Goal: Task Accomplishment & Management: Manage account settings

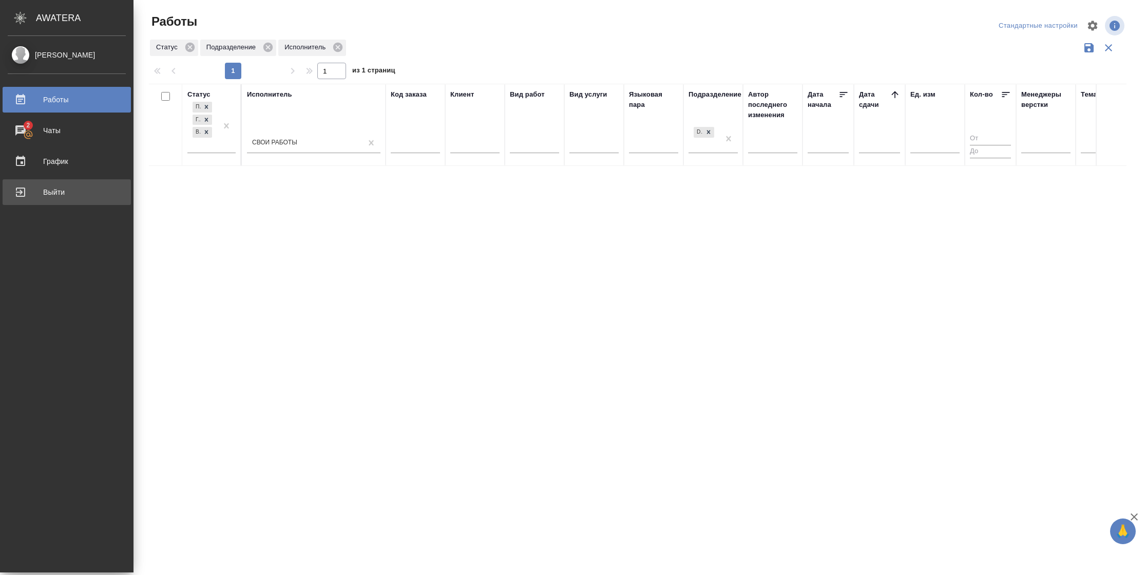
click at [24, 191] on div "Выйти" at bounding box center [67, 191] width 118 height 15
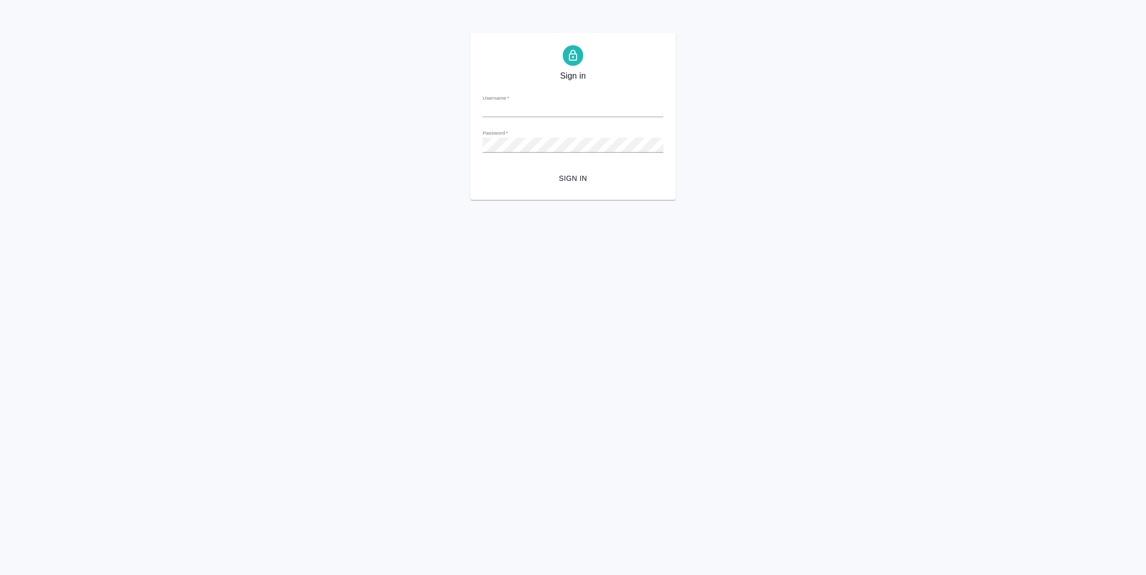
type input "[PERSON_NAME][EMAIL_ADDRESS][DOMAIN_NAME]"
click at [561, 177] on span "Sign in" at bounding box center [573, 178] width 164 height 13
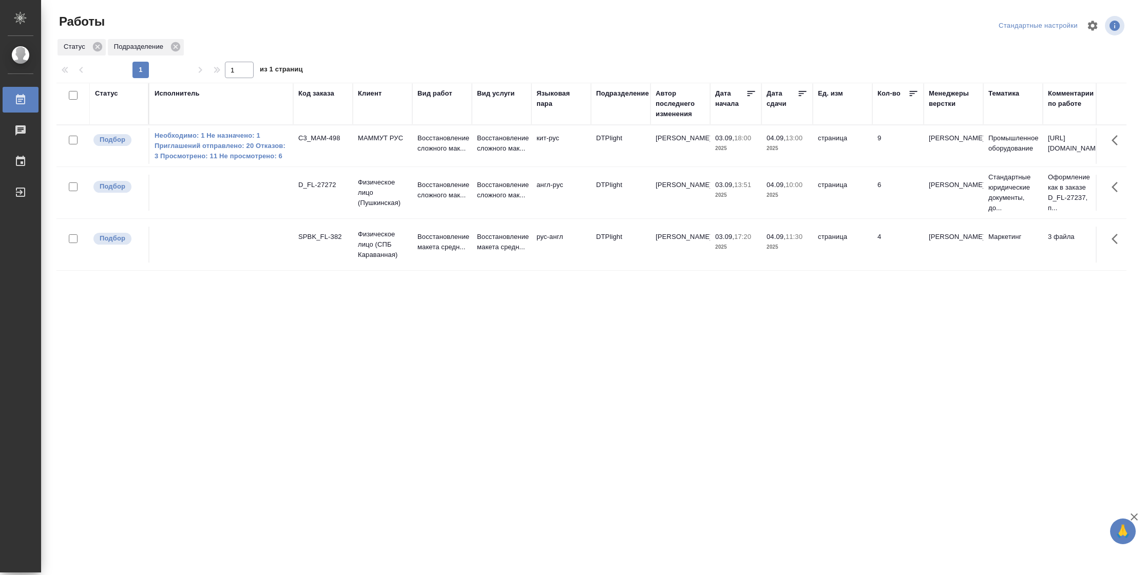
click at [192, 93] on div "Исполнитель" at bounding box center [177, 93] width 45 height 10
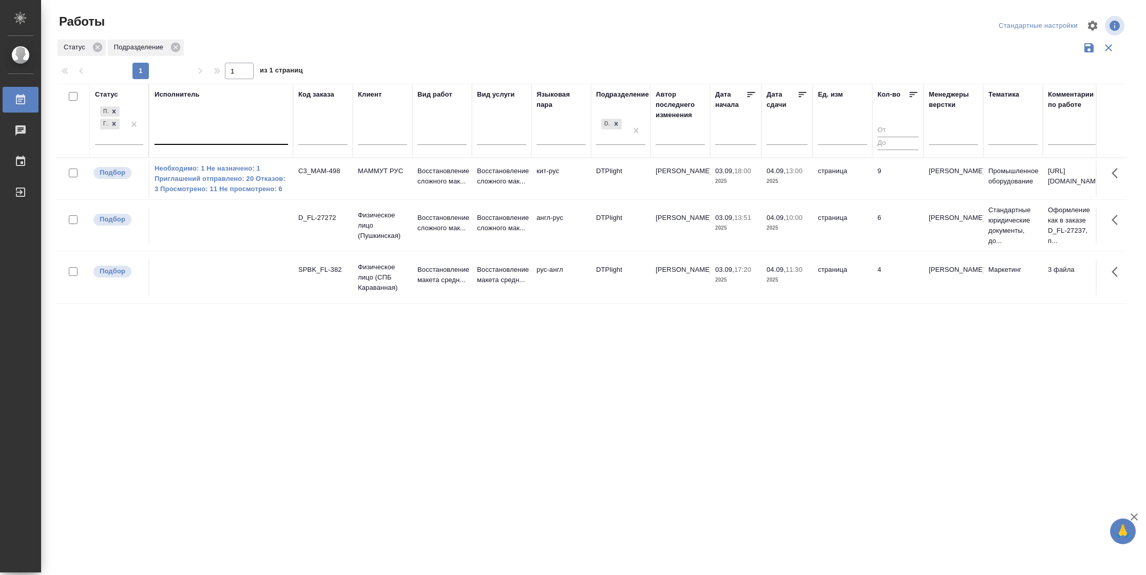
click at [201, 136] on div at bounding box center [222, 134] width 134 height 15
click at [258, 185] on div "Неназначенные работы" at bounding box center [232, 186] width 154 height 18
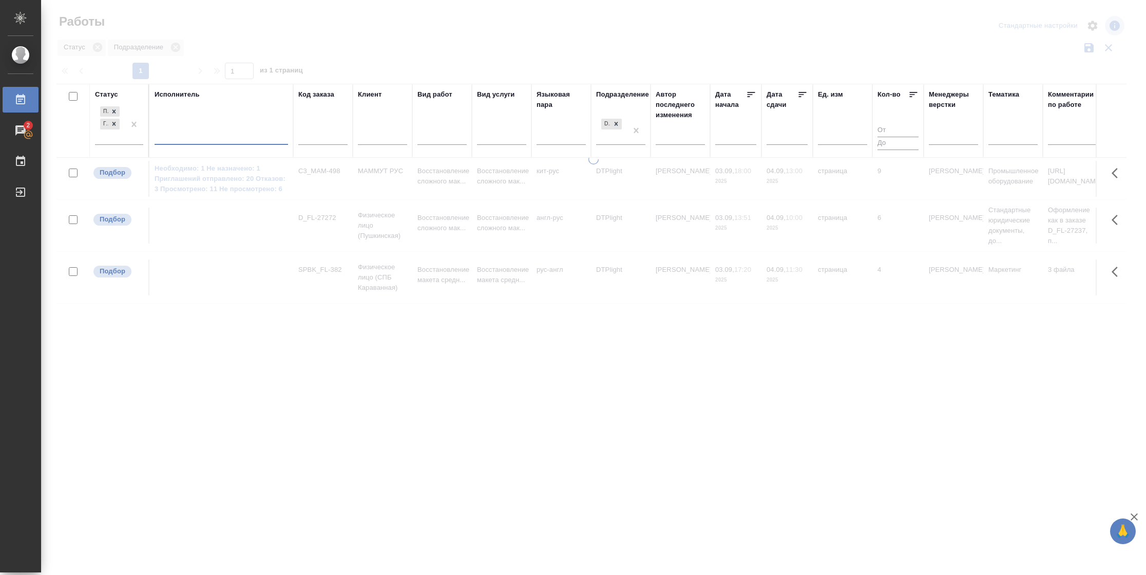
click at [211, 134] on div at bounding box center [222, 134] width 134 height 15
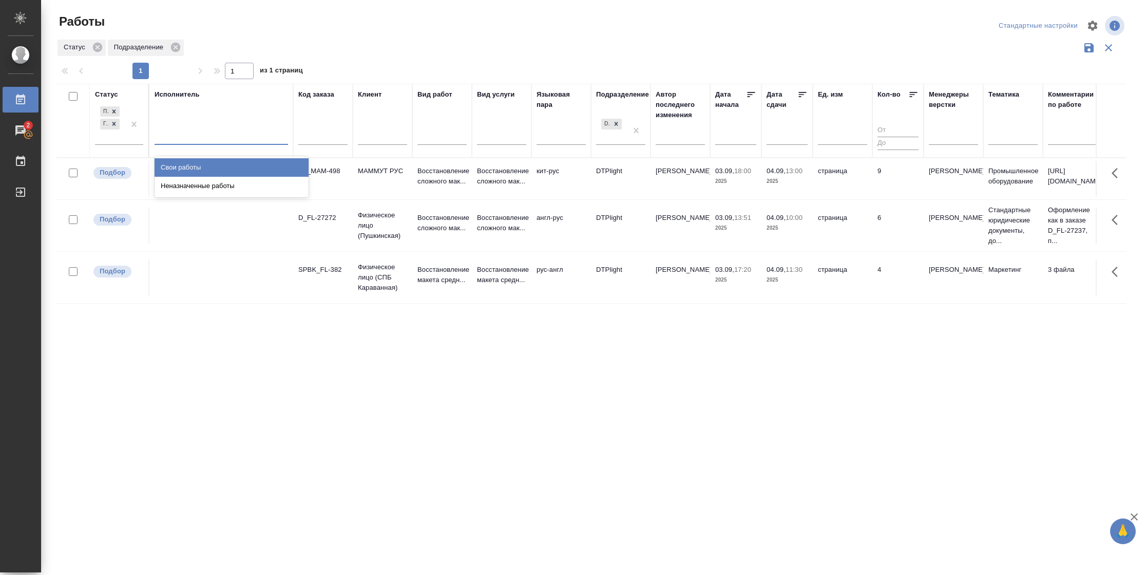
click at [203, 164] on div "Свои работы" at bounding box center [232, 167] width 154 height 18
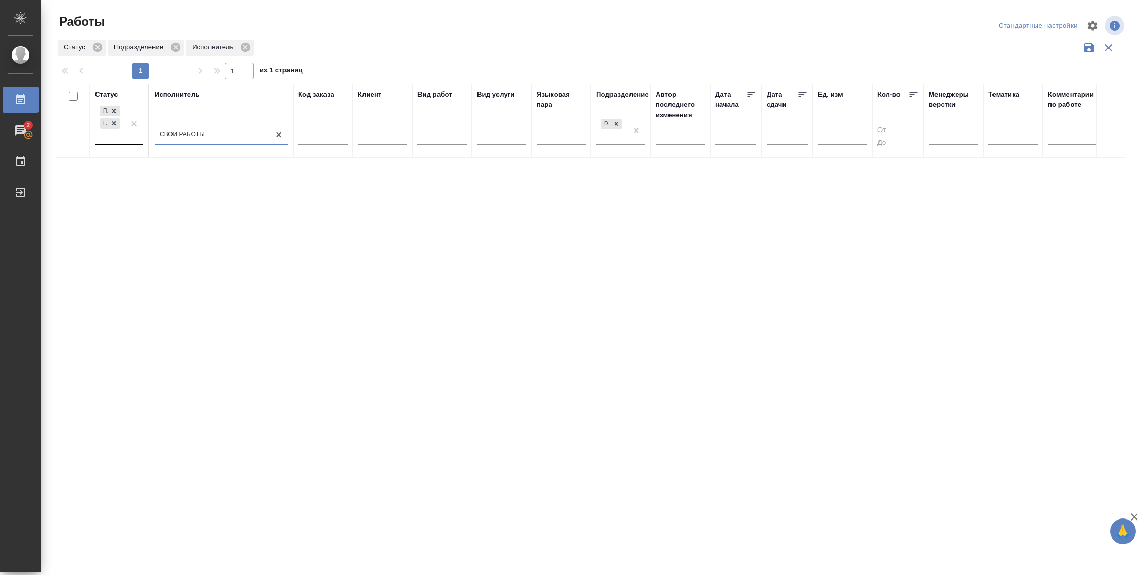
click at [116, 138] on div "Подбор Готов к работе" at bounding box center [110, 124] width 30 height 40
click at [170, 183] on div "В ожидании" at bounding box center [232, 186] width 154 height 18
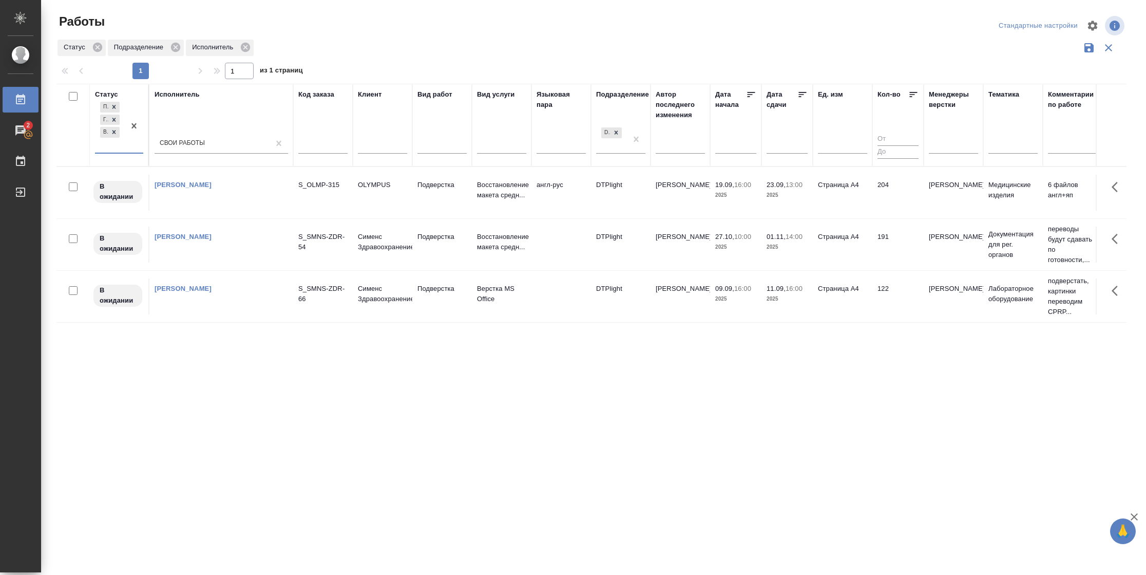
click at [801, 94] on icon at bounding box center [803, 94] width 8 height 5
